Goal: Navigation & Orientation: Find specific page/section

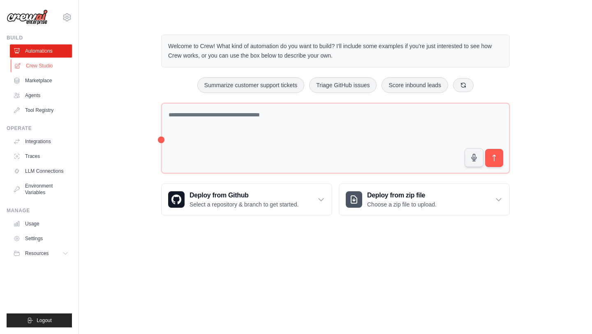
click at [44, 68] on link "Crew Studio" at bounding box center [42, 65] width 62 height 13
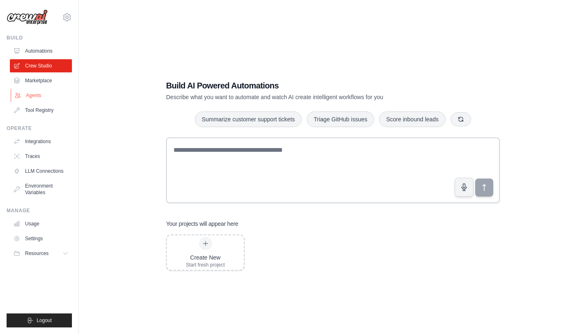
click at [51, 99] on link "Agents" at bounding box center [42, 95] width 62 height 13
